Goal: Task Accomplishment & Management: Use online tool/utility

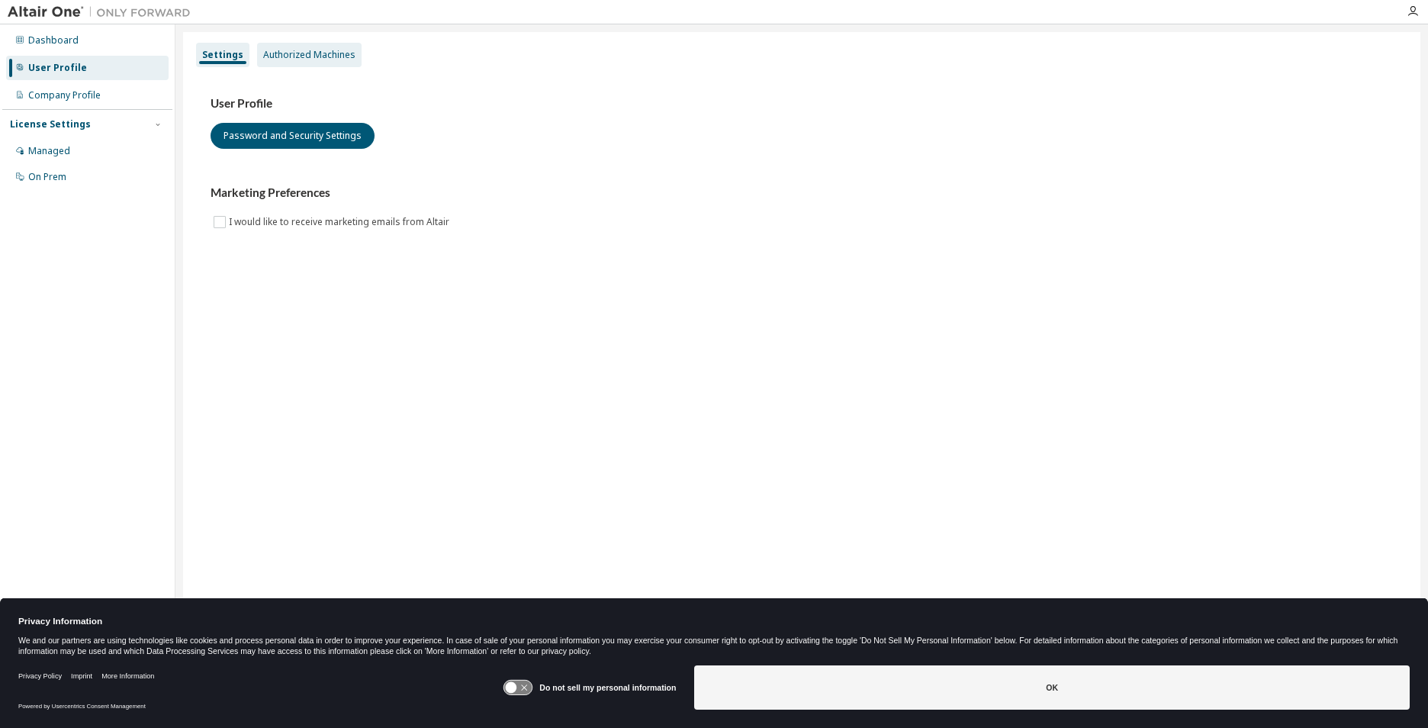
drag, startPoint x: 334, startPoint y: 56, endPoint x: 354, endPoint y: 56, distance: 19.8
click at [334, 56] on div "Authorized Machines" at bounding box center [309, 55] width 92 height 12
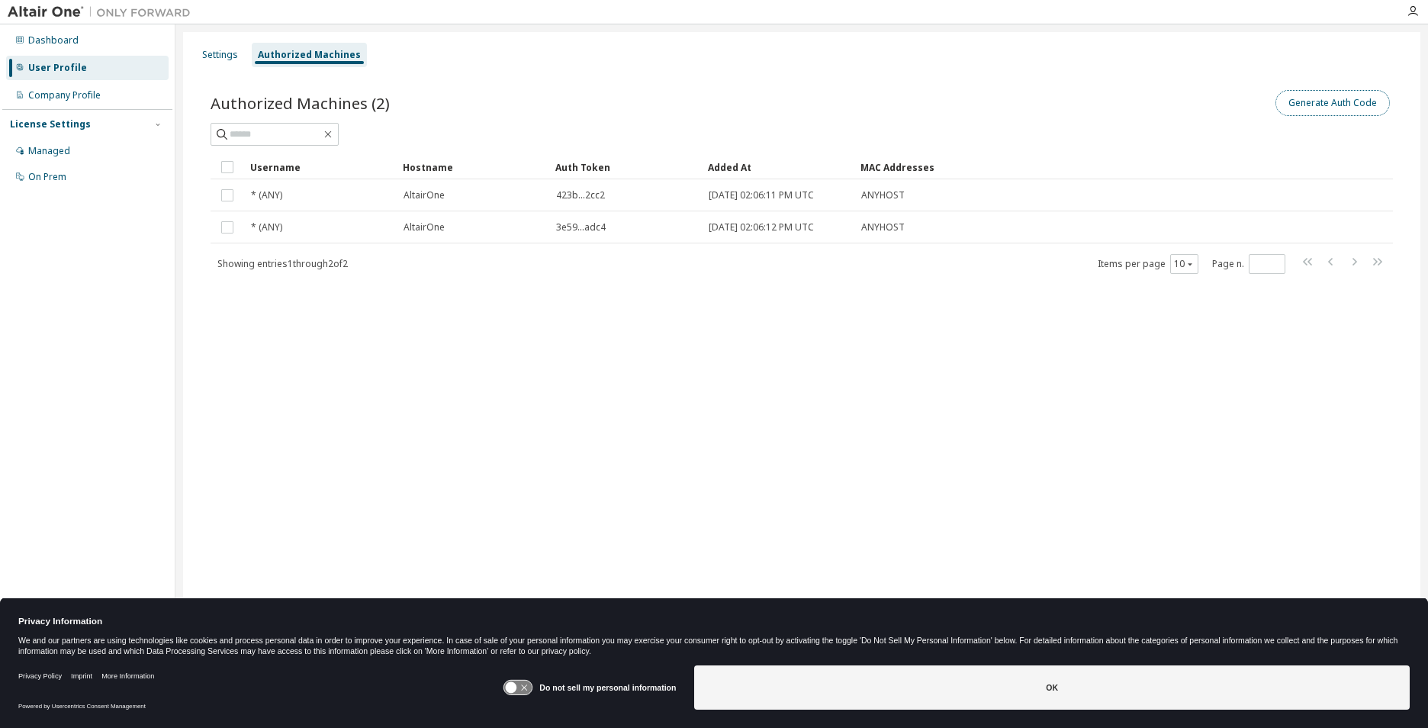
click at [1339, 105] on button "Generate Auth Code" at bounding box center [1332, 103] width 114 height 26
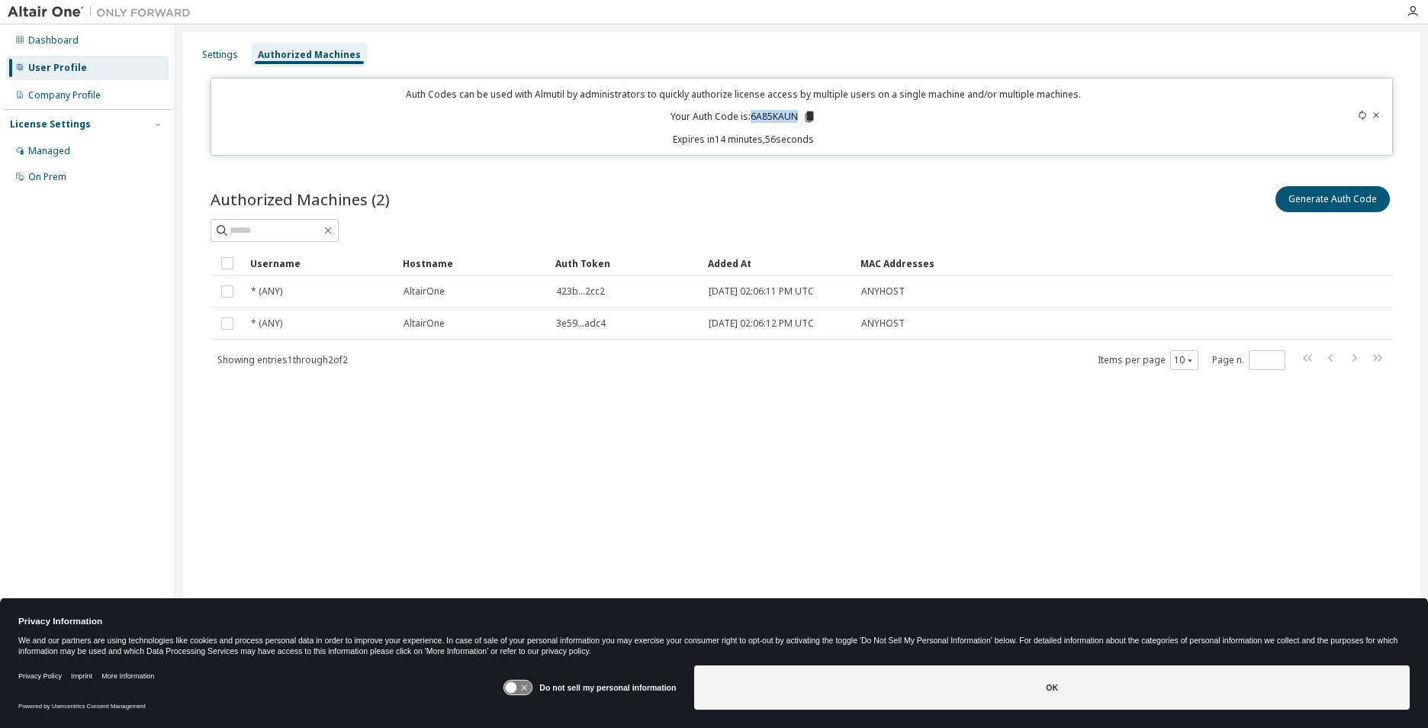
drag, startPoint x: 751, startPoint y: 116, endPoint x: 796, endPoint y: 122, distance: 44.7
click at [796, 122] on p "Your Auth Code is: 6A85KAUN" at bounding box center [744, 117] width 146 height 14
copy p "6A85KAUN"
